Goal: Task Accomplishment & Management: Manage account settings

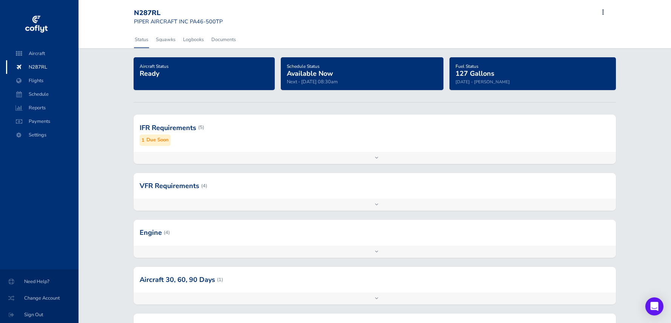
click at [377, 158] on div "Add inspection Edit" at bounding box center [375, 158] width 482 height 12
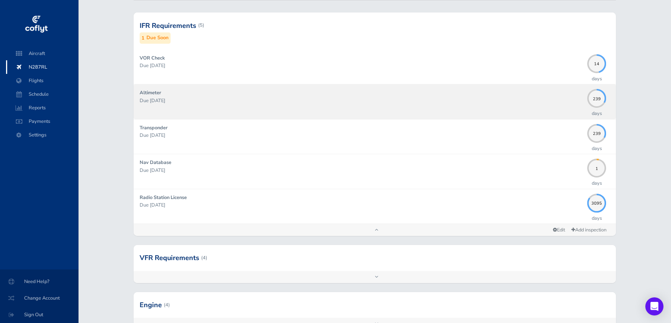
scroll to position [177, 0]
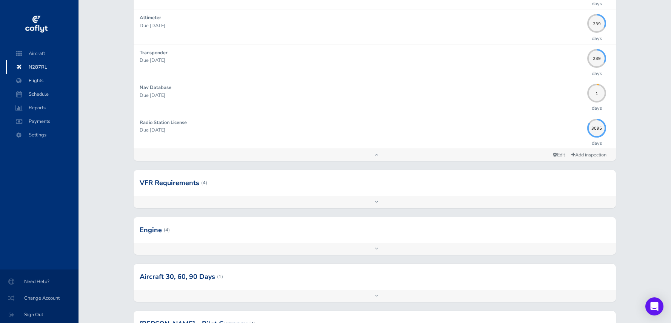
click at [372, 203] on div "Add inspection Edit" at bounding box center [375, 202] width 482 height 12
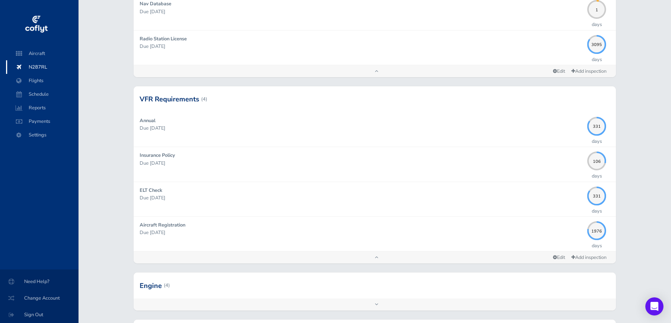
scroll to position [378, 0]
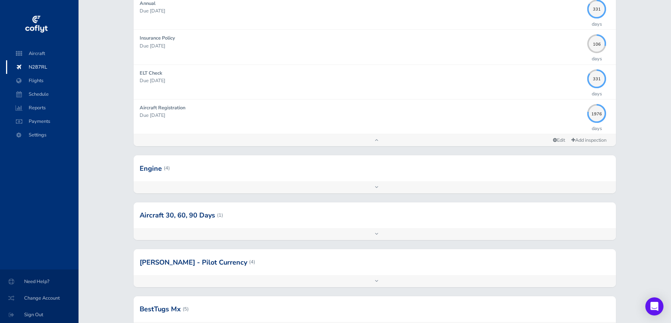
click at [367, 188] on div "Add inspection Edit" at bounding box center [375, 187] width 482 height 12
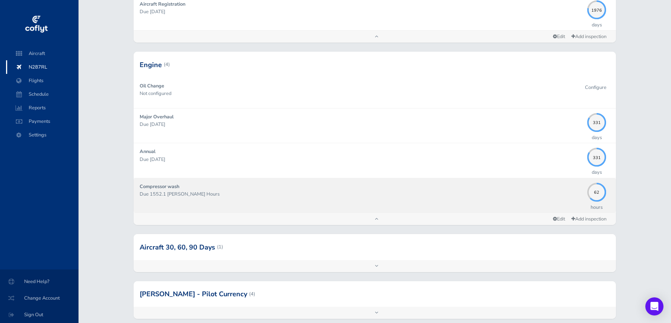
scroll to position [521, 0]
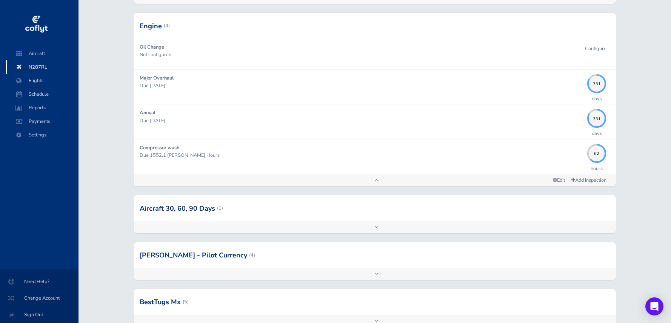
click at [380, 228] on div "Add inspection Edit" at bounding box center [375, 227] width 482 height 12
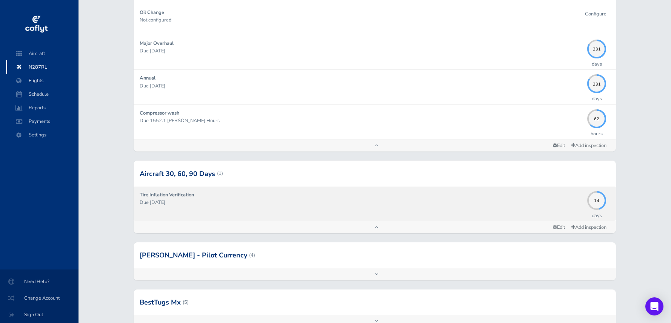
scroll to position [563, 0]
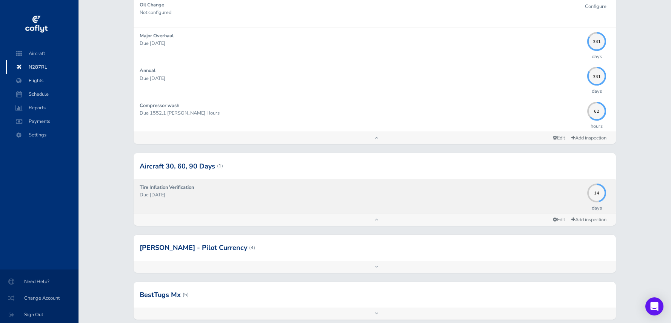
click at [217, 195] on p "Due [DATE]" at bounding box center [362, 195] width 444 height 8
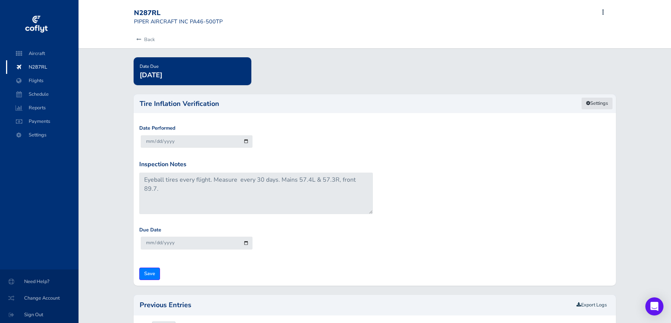
click at [595, 101] on link "Settings" at bounding box center [597, 103] width 32 height 12
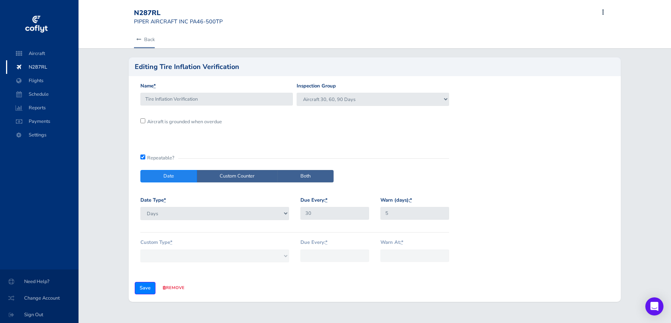
click at [144, 35] on link "Back" at bounding box center [144, 39] width 21 height 17
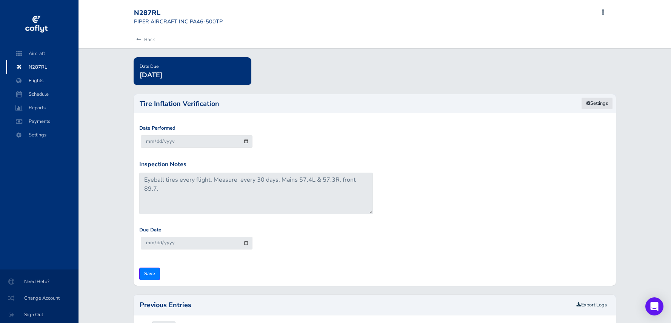
click at [597, 103] on link "Settings" at bounding box center [597, 103] width 32 height 12
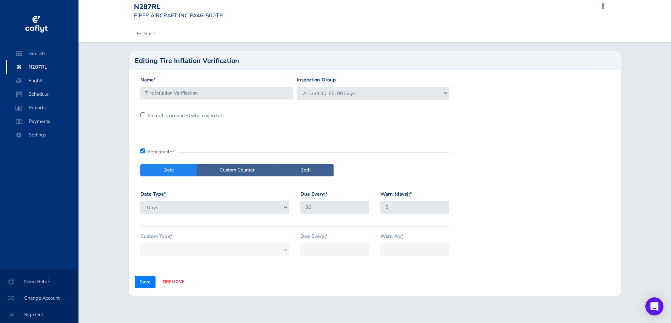
scroll to position [6, 0]
click at [283, 210] on select "Days Months" at bounding box center [214, 207] width 149 height 13
click at [140, 201] on select "Days Months" at bounding box center [214, 207] width 149 height 13
